Goal: Task Accomplishment & Management: Manage account settings

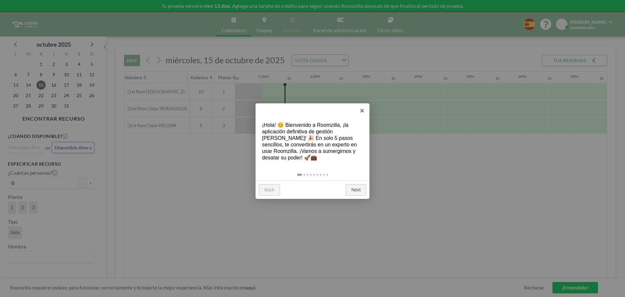
scroll to position [0, 547]
click at [361, 108] on link "×" at bounding box center [362, 110] width 15 height 15
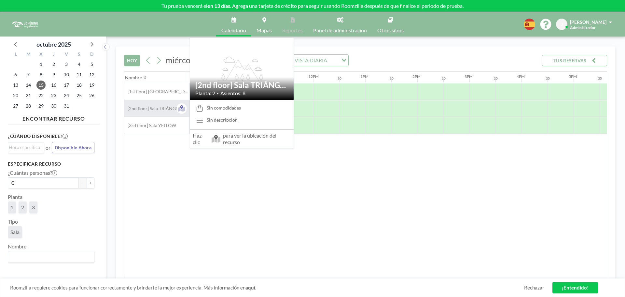
click at [169, 107] on span "[2nd floor] Sala TRIÁNGULOS" at bounding box center [155, 109] width 63 height 6
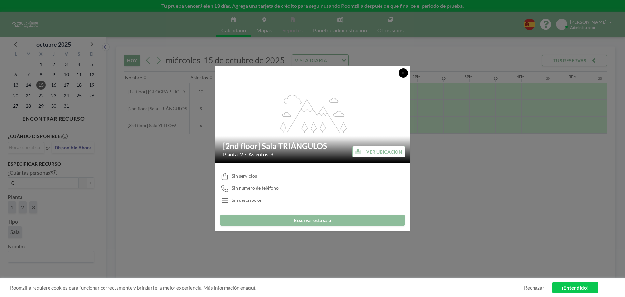
click at [401, 75] on button at bounding box center [403, 72] width 9 height 9
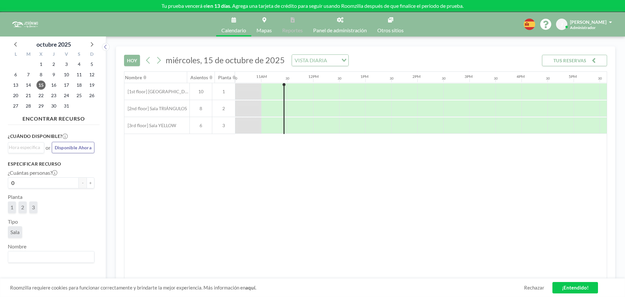
click at [337, 23] on link "Panel de administración" at bounding box center [340, 24] width 64 height 24
drag, startPoint x: 507, startPoint y: 105, endPoint x: 312, endPoint y: 127, distance: 197.0
click at [312, 127] on div "[1st floor] [GEOGRAPHIC_DATA] 10 1 [2nd floor] Sala TRIÁNGULOS 8 2 [3rd floor] …" at bounding box center [257, 108] width 1361 height 51
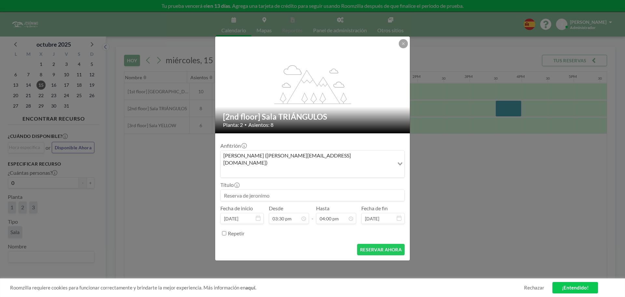
click at [405, 47] on div "flex-grow: 1.2; [2nd floor] Sala TRIÁNGULOS Planta: 2 • [GEOGRAPHIC_DATA]: 8" at bounding box center [312, 84] width 195 height 97
click at [402, 46] on icon at bounding box center [404, 44] width 4 height 4
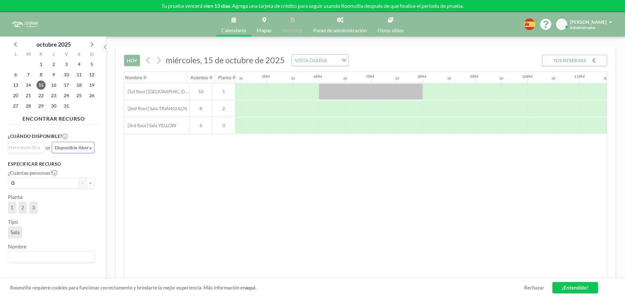
scroll to position [0, 853]
click at [16, 45] on icon at bounding box center [16, 44] width 8 height 8
click at [575, 60] on button "TUS RESERVAS" at bounding box center [574, 60] width 65 height 11
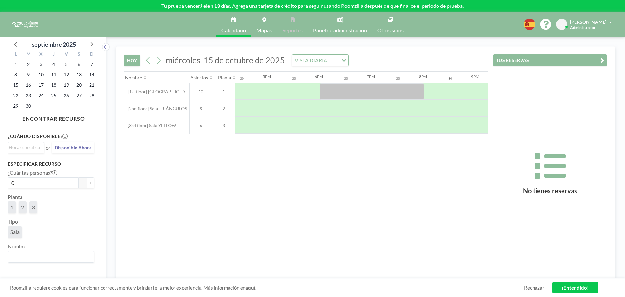
click at [461, 145] on div "Nombre [GEOGRAPHIC_DATA] 12AM 30 1AM 30 2AM 30 3AM 30 4AM 30 5AM 30 6AM 30 7AM …" at bounding box center [305, 175] width 363 height 207
drag, startPoint x: 414, startPoint y: 181, endPoint x: 571, endPoint y: 70, distance: 192.3
click at [451, 163] on div "Nombre [GEOGRAPHIC_DATA] 12AM 30 1AM 30 2AM 30 3AM 30 4AM 30 5AM 30 6AM 30 7AM …" at bounding box center [305, 175] width 363 height 207
click at [23, 28] on img at bounding box center [24, 24] width 29 height 13
click at [345, 26] on link "Panel de administración" at bounding box center [340, 24] width 64 height 24
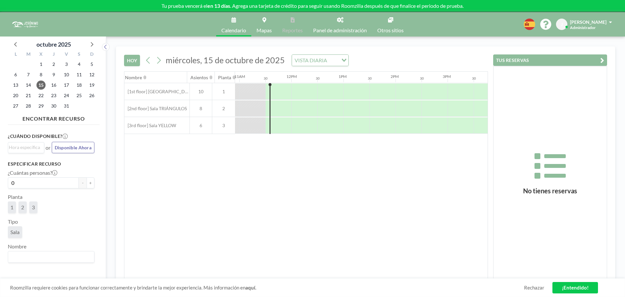
scroll to position [0, 573]
click at [338, 24] on link "Panel de administración" at bounding box center [340, 24] width 64 height 24
click at [334, 24] on link "Panel de administración" at bounding box center [340, 24] width 64 height 24
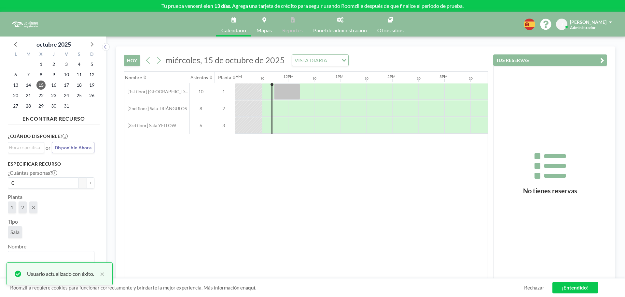
scroll to position [0, 573]
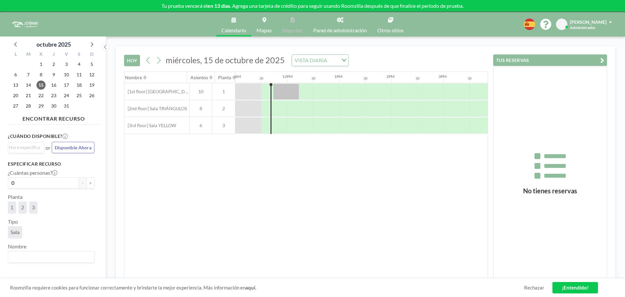
click at [232, 22] on link "Calendario" at bounding box center [233, 24] width 35 height 24
click at [340, 24] on link "Panel de administración" at bounding box center [340, 24] width 64 height 24
